Goal: Browse casually

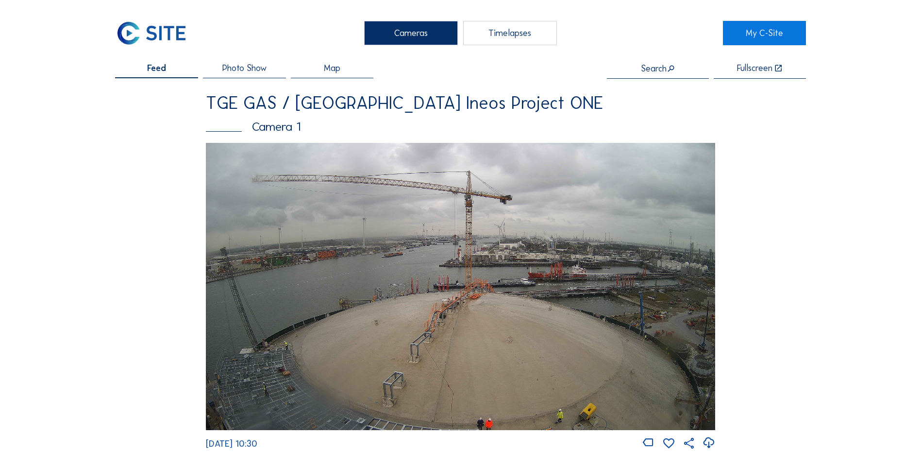
scroll to position [389, 0]
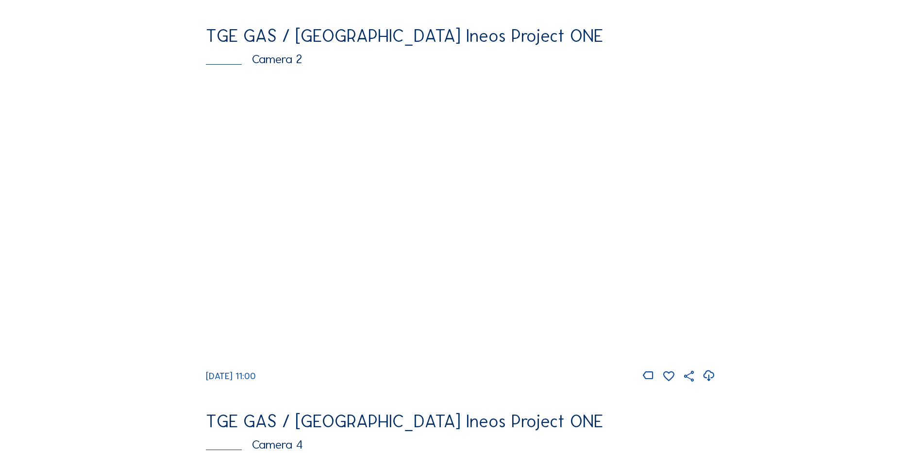
scroll to position [437, 0]
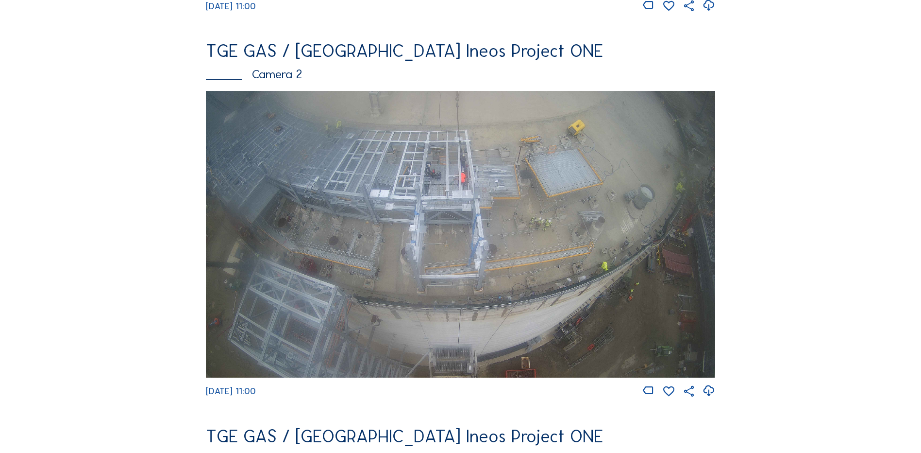
click at [409, 192] on img at bounding box center [461, 234] width 510 height 287
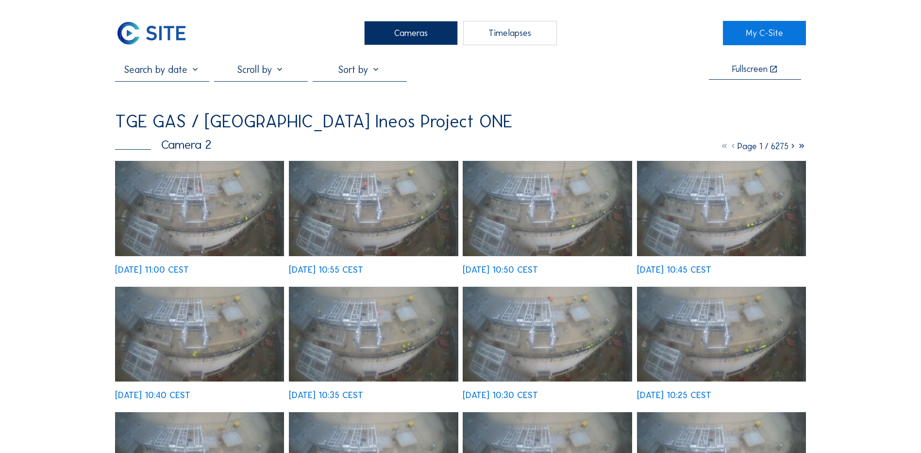
click at [214, 218] on img at bounding box center [199, 208] width 169 height 95
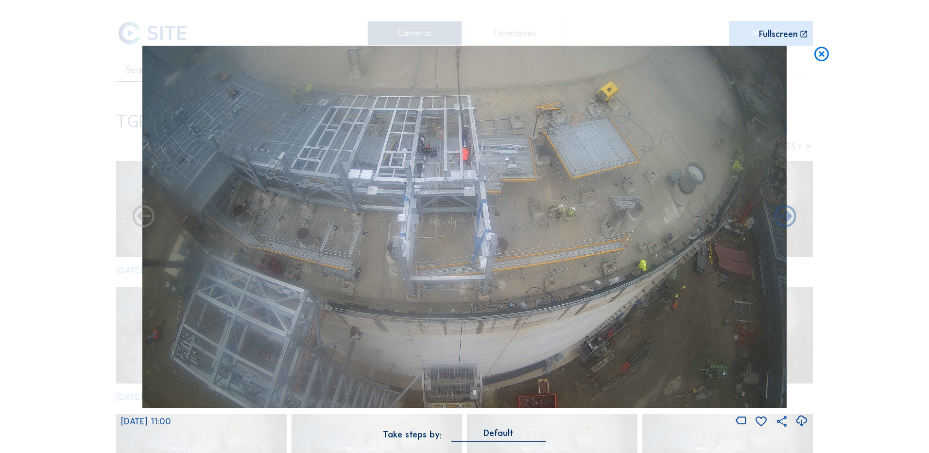
click at [803, 419] on icon at bounding box center [801, 421] width 13 height 16
click at [81, 222] on div "Scroll to travel through time | Press 'Alt' Button + Scroll to Zoom | Click and…" at bounding box center [464, 226] width 929 height 453
click at [824, 56] on icon at bounding box center [821, 55] width 17 height 18
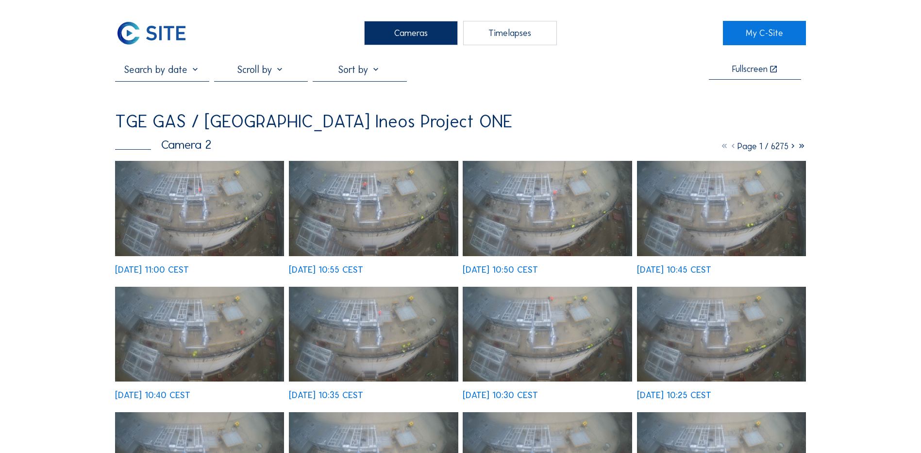
click at [429, 35] on div "Cameras" at bounding box center [411, 33] width 94 height 24
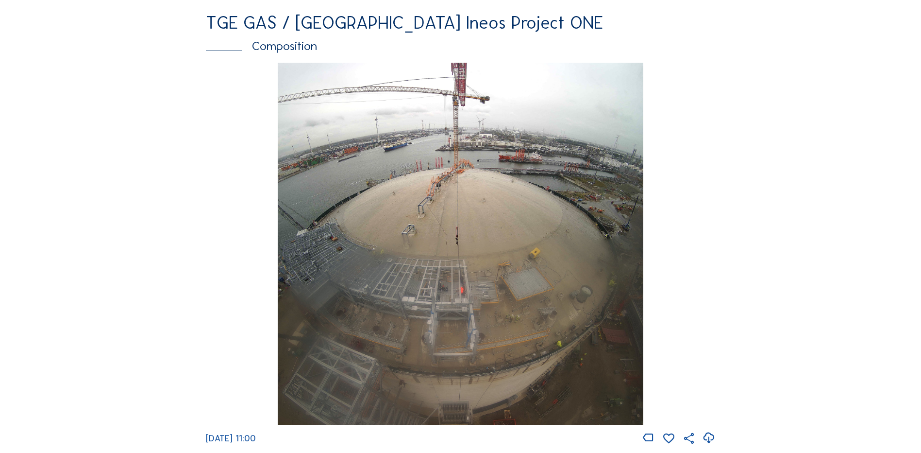
scroll to position [1409, 0]
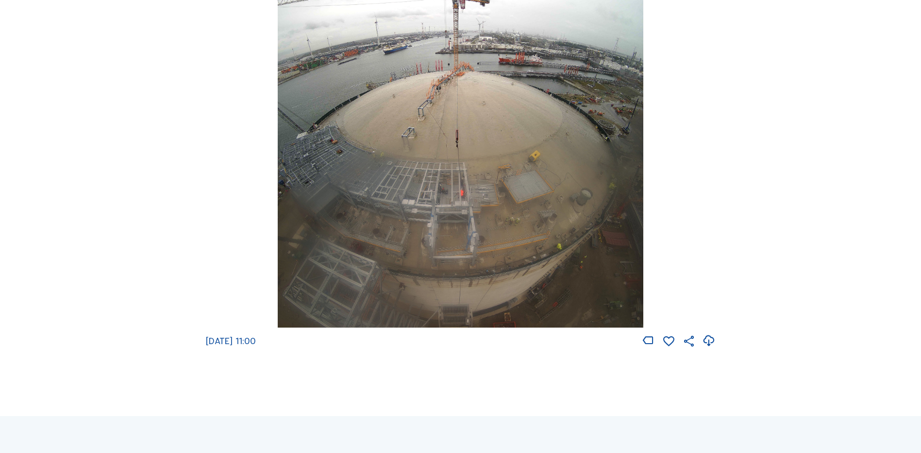
click at [473, 164] on img at bounding box center [460, 147] width 365 height 362
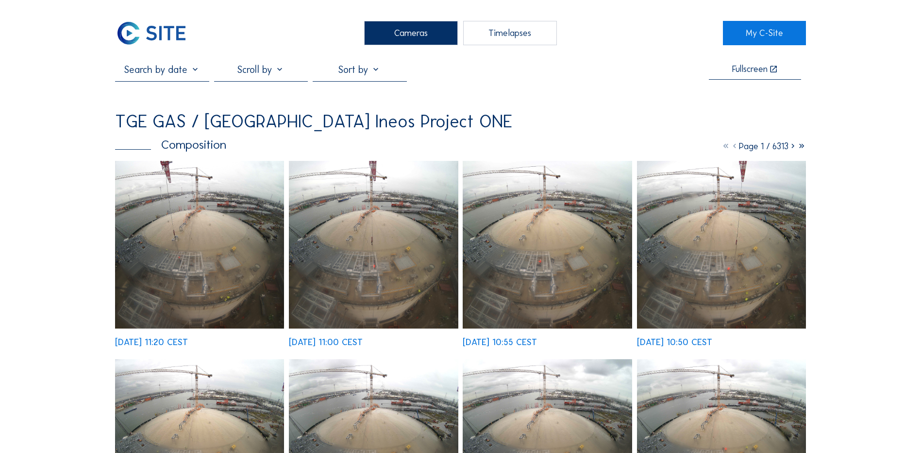
click at [201, 217] on img at bounding box center [199, 245] width 169 height 168
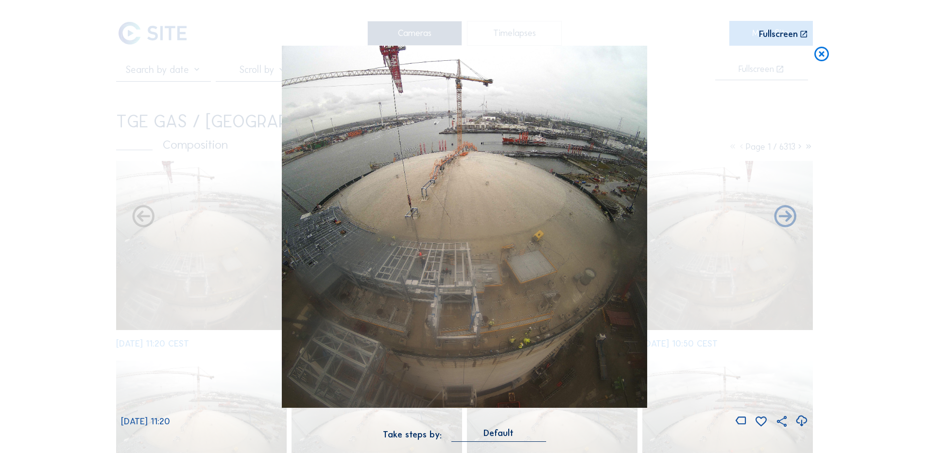
click at [801, 419] on icon at bounding box center [801, 421] width 13 height 16
drag, startPoint x: 84, startPoint y: 203, endPoint x: 193, endPoint y: 175, distance: 112.7
click at [84, 203] on div "Scroll to travel through time | Press 'Alt' Button + Scroll to Zoom | Click and…" at bounding box center [464, 226] width 929 height 453
click at [821, 52] on icon at bounding box center [821, 55] width 17 height 18
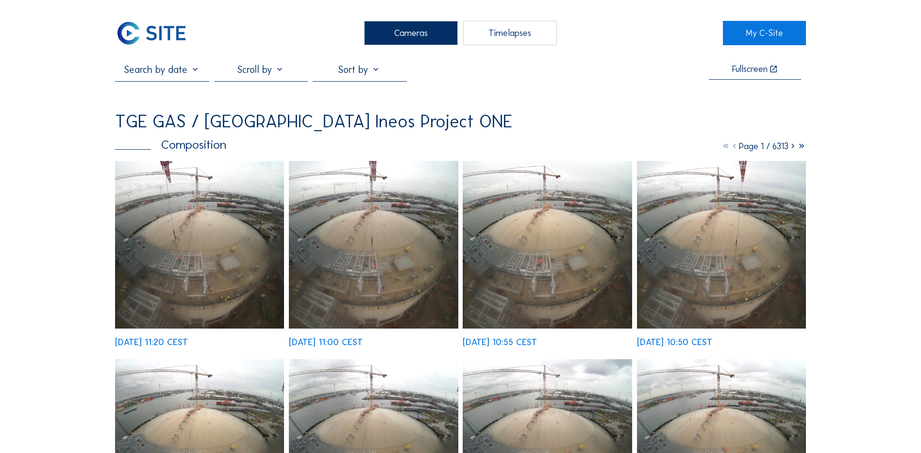
click at [420, 36] on div "Cameras" at bounding box center [411, 33] width 94 height 24
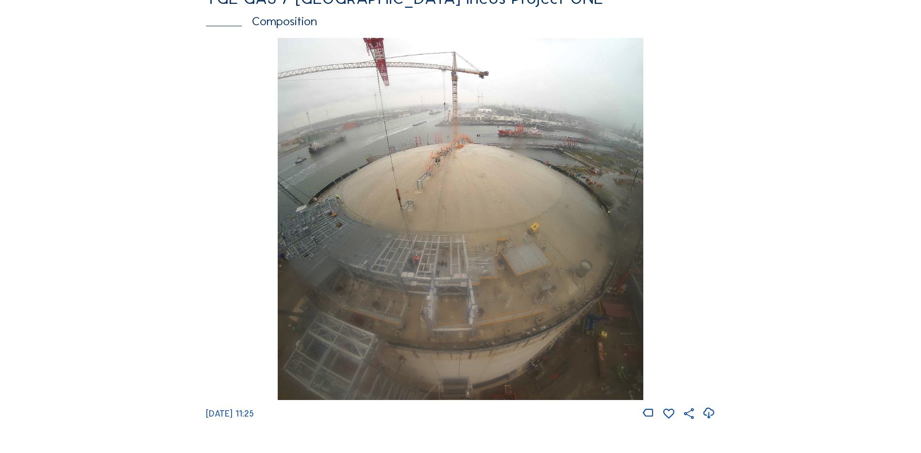
scroll to position [1360, 0]
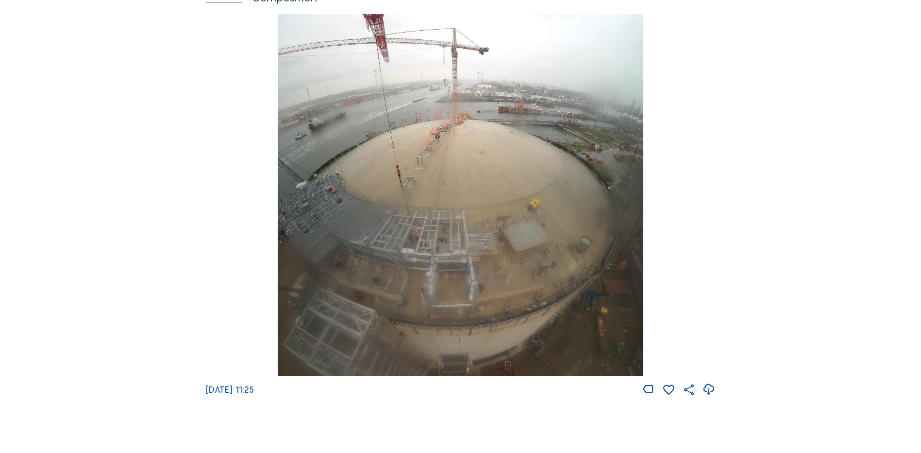
click at [442, 228] on img at bounding box center [460, 195] width 365 height 362
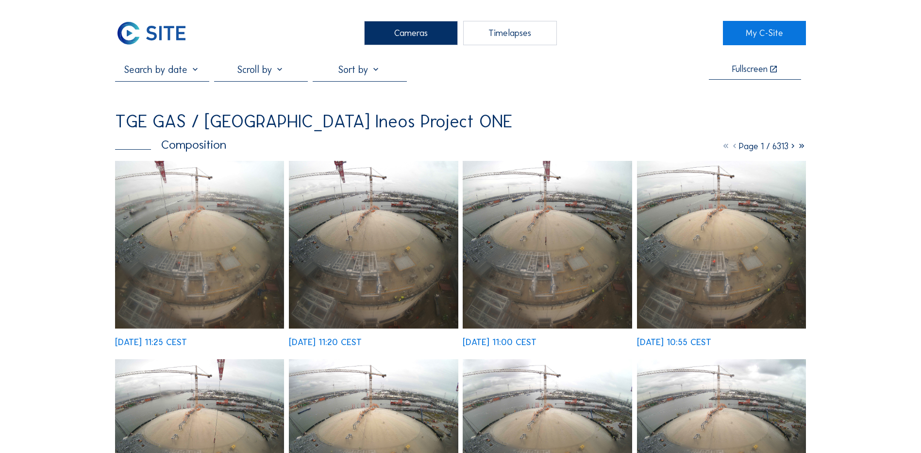
click at [196, 257] on img at bounding box center [199, 245] width 169 height 168
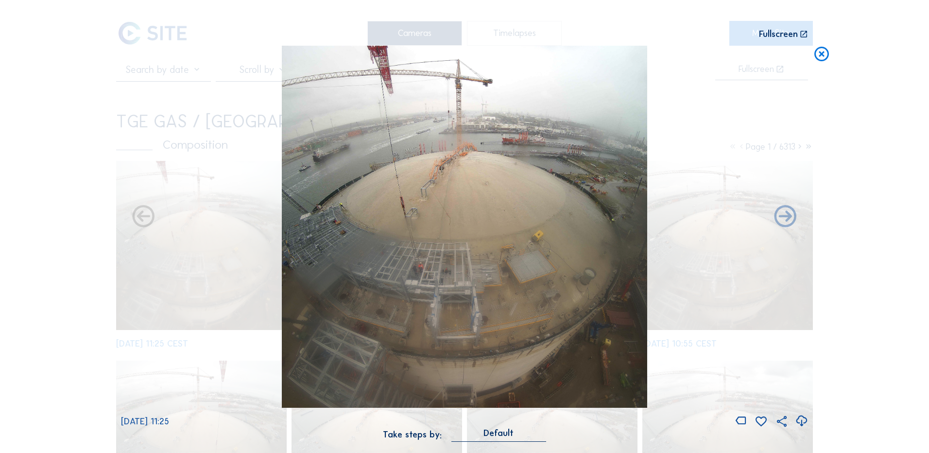
click at [800, 422] on icon at bounding box center [801, 421] width 13 height 16
click at [51, 261] on div "Scroll to travel through time | Press 'Alt' Button + Scroll to Zoom | Click and…" at bounding box center [464, 226] width 929 height 453
click at [820, 57] on icon at bounding box center [821, 55] width 17 height 18
